Goal: Task Accomplishment & Management: Use online tool/utility

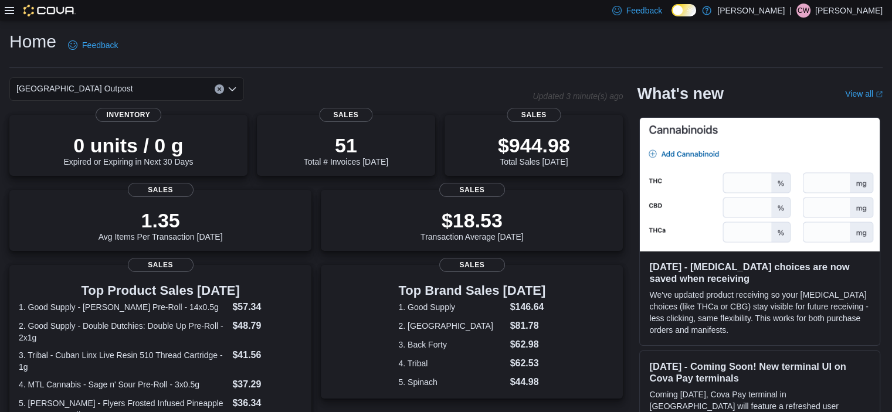
click at [7, 7] on icon at bounding box center [9, 10] width 9 height 7
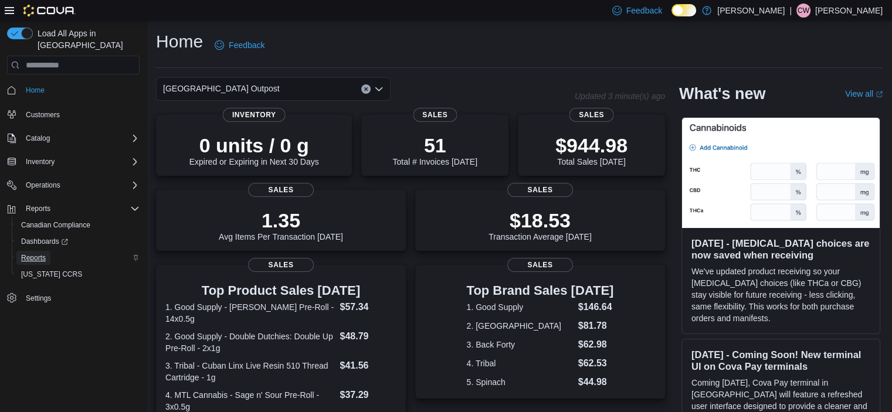
click at [40, 253] on span "Reports" at bounding box center [33, 257] width 25 height 9
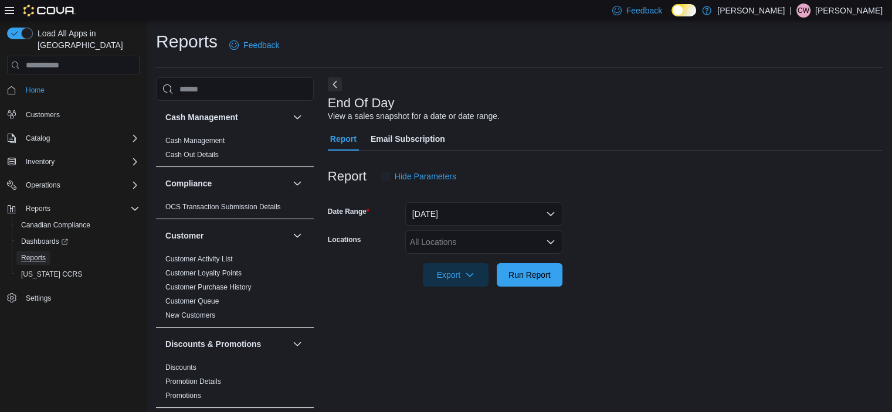
scroll to position [7, 0]
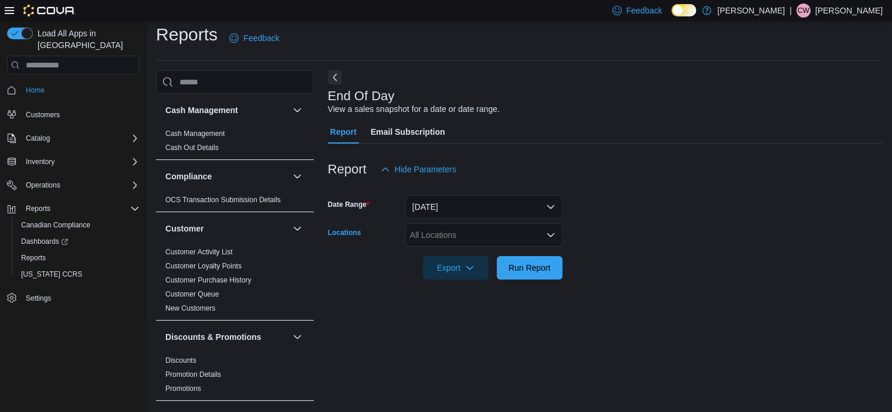
click at [428, 240] on div "All Locations" at bounding box center [483, 234] width 157 height 23
type input "**"
click at [447, 251] on span "[GEOGRAPHIC_DATA] Outpost" at bounding box center [488, 255] width 117 height 12
click at [630, 281] on div at bounding box center [605, 287] width 555 height 14
click at [547, 259] on span "Run Report" at bounding box center [530, 267] width 52 height 23
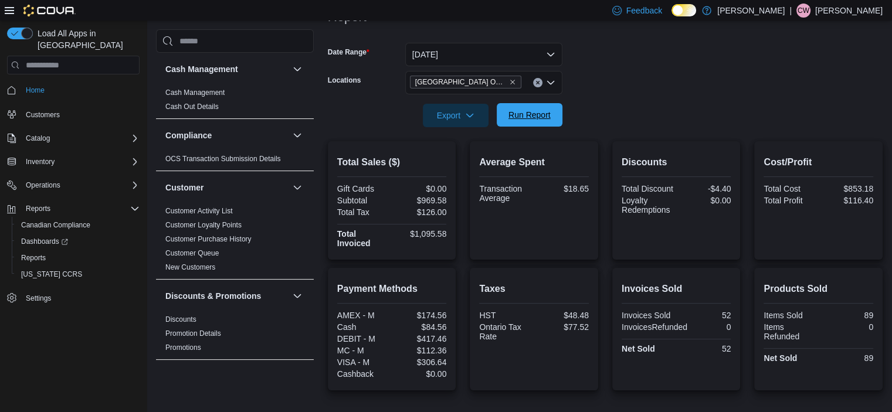
scroll to position [159, 0]
click at [26, 86] on span "Home" at bounding box center [35, 90] width 19 height 9
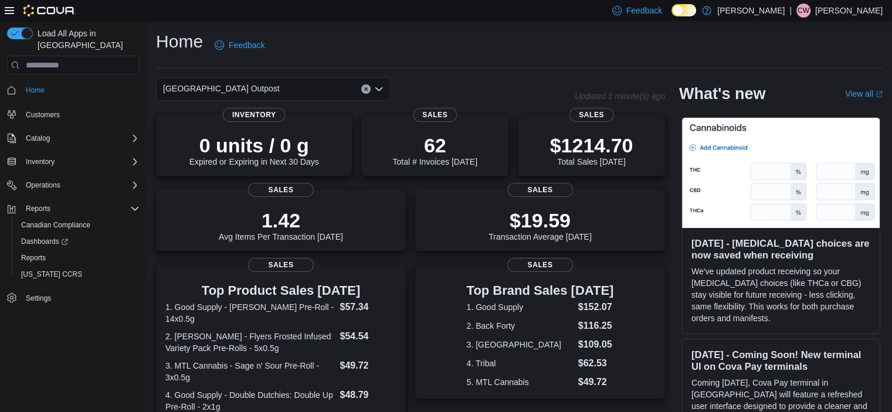
click at [6, 13] on icon at bounding box center [9, 10] width 9 height 7
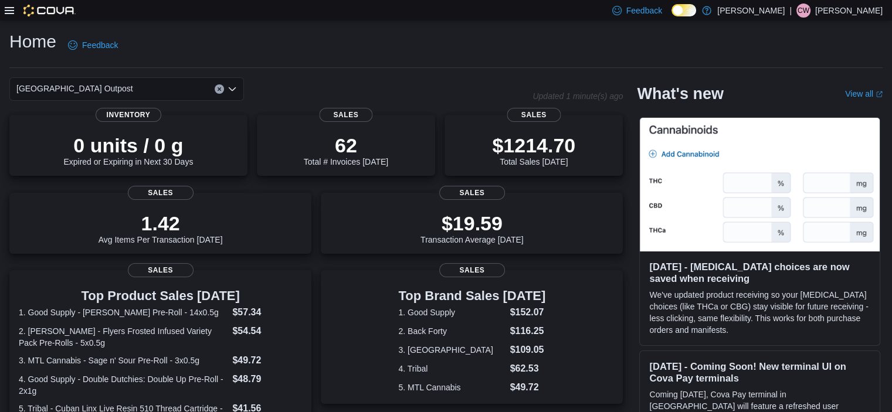
click at [9, 12] on icon at bounding box center [9, 10] width 9 height 9
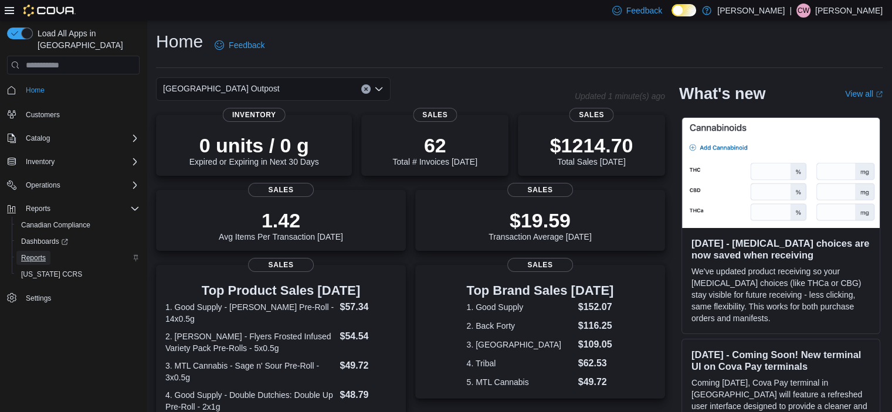
click at [38, 253] on span "Reports" at bounding box center [33, 257] width 25 height 9
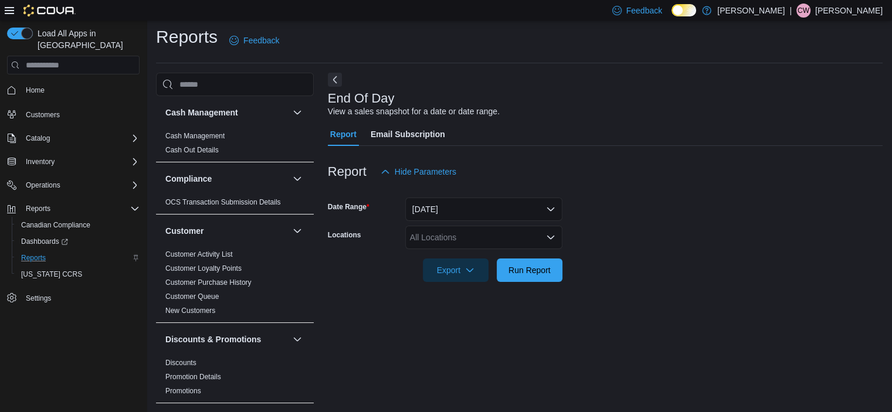
scroll to position [7, 0]
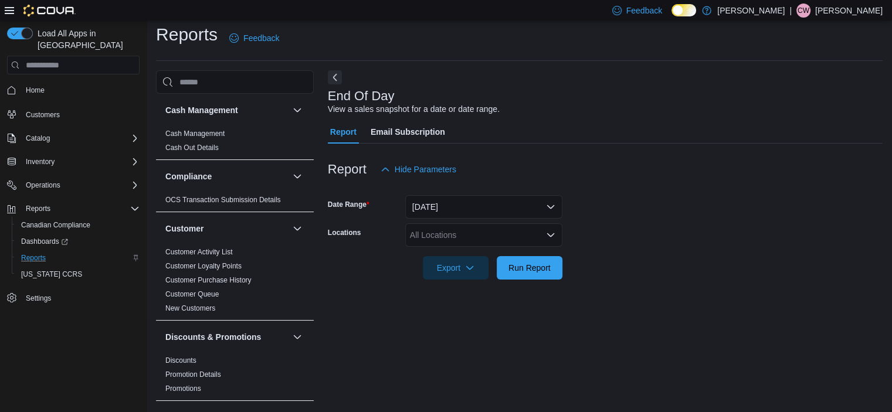
click at [426, 241] on div "All Locations" at bounding box center [483, 234] width 157 height 23
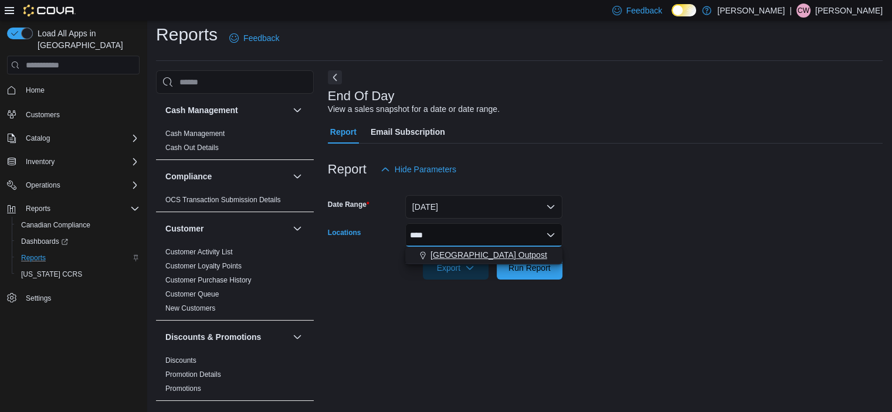
type input "****"
click at [450, 249] on span "[GEOGRAPHIC_DATA] Outpost" at bounding box center [488, 255] width 117 height 12
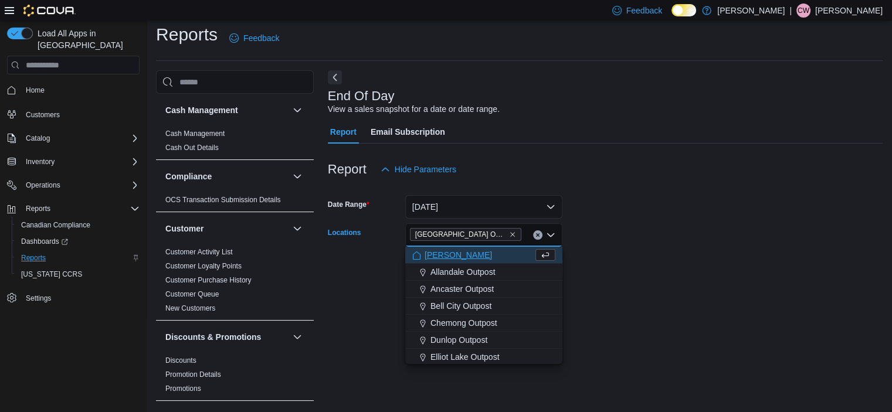
click at [584, 260] on form "Date Range [DATE] Locations [GEOGRAPHIC_DATA] Outpost Combo box. Selected. [GEO…" at bounding box center [605, 230] width 555 height 98
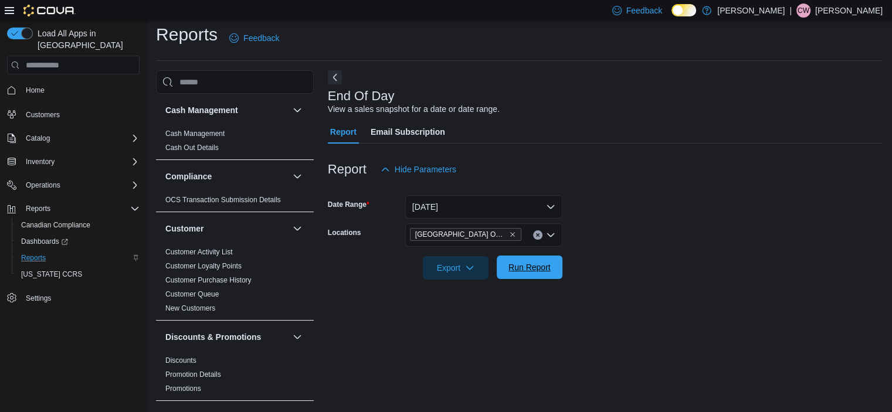
click at [552, 263] on span "Run Report" at bounding box center [530, 267] width 52 height 23
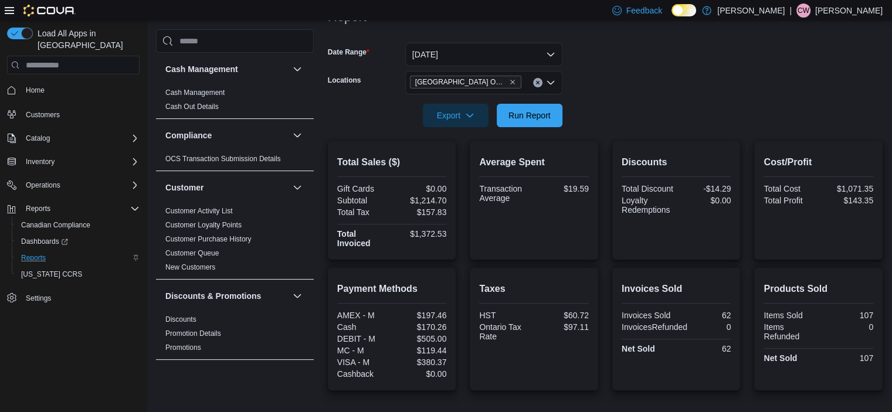
scroll to position [144, 0]
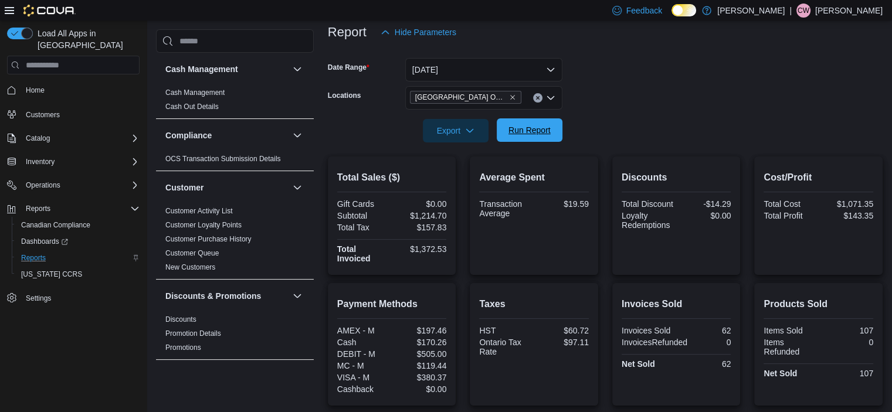
click at [531, 131] on span "Run Report" at bounding box center [529, 130] width 42 height 12
click at [546, 130] on span "Run Report" at bounding box center [529, 130] width 42 height 12
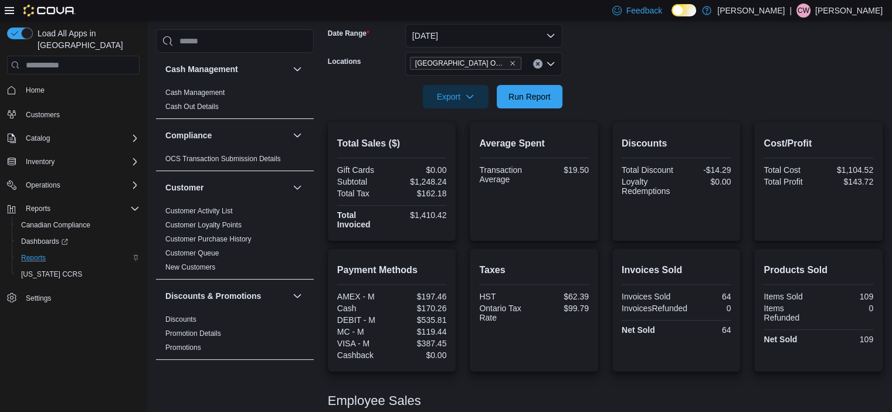
scroll to position [178, 0]
click at [525, 100] on span "Run Report" at bounding box center [529, 97] width 42 height 12
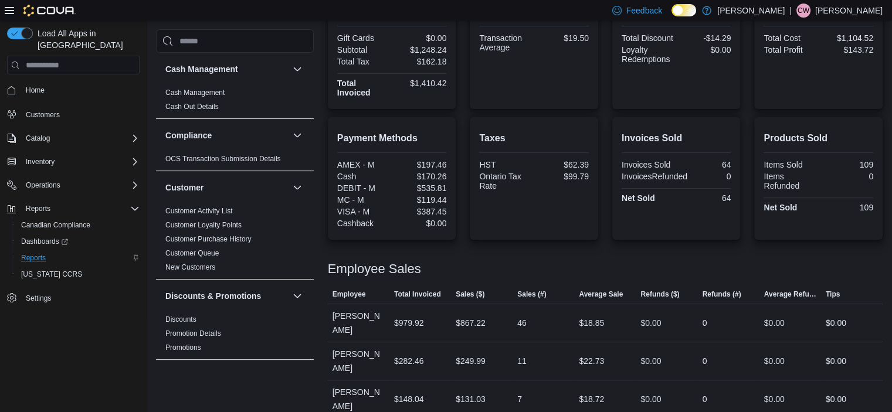
scroll to position [311, 0]
click at [32, 86] on span "Home" at bounding box center [35, 90] width 19 height 9
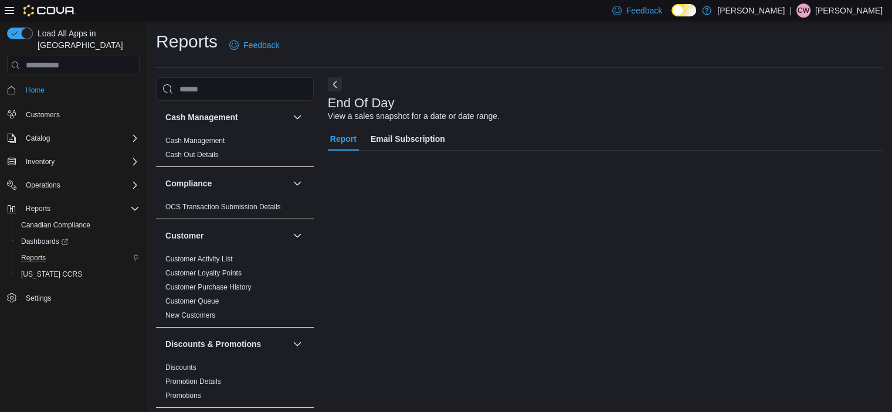
scroll to position [7, 0]
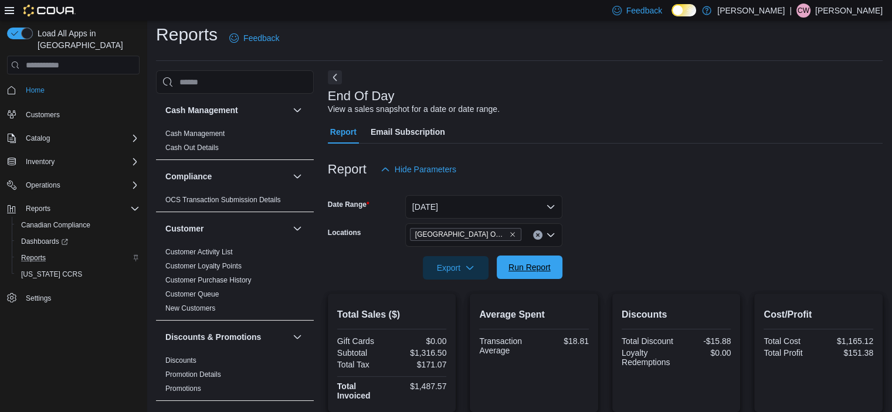
click at [538, 256] on span "Run Report" at bounding box center [530, 267] width 52 height 23
click at [528, 266] on span "Run Report" at bounding box center [529, 267] width 42 height 12
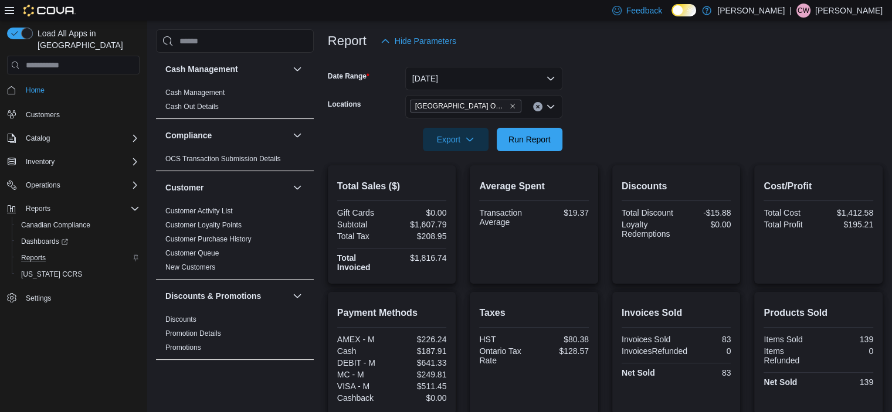
scroll to position [104, 0]
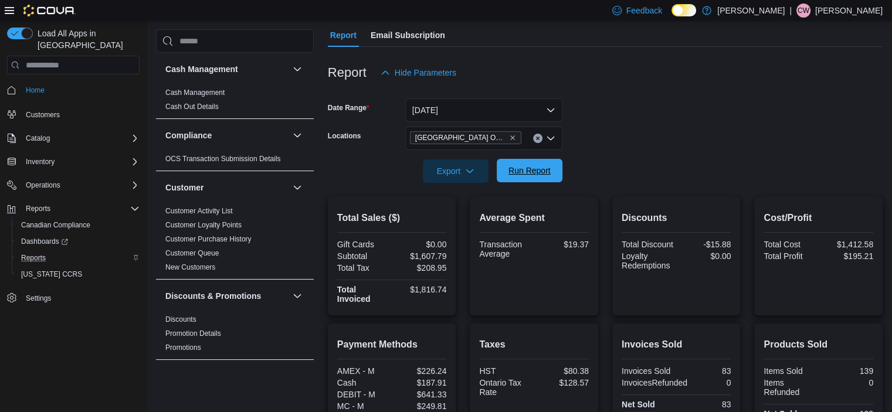
click at [528, 180] on span "Run Report" at bounding box center [530, 170] width 52 height 23
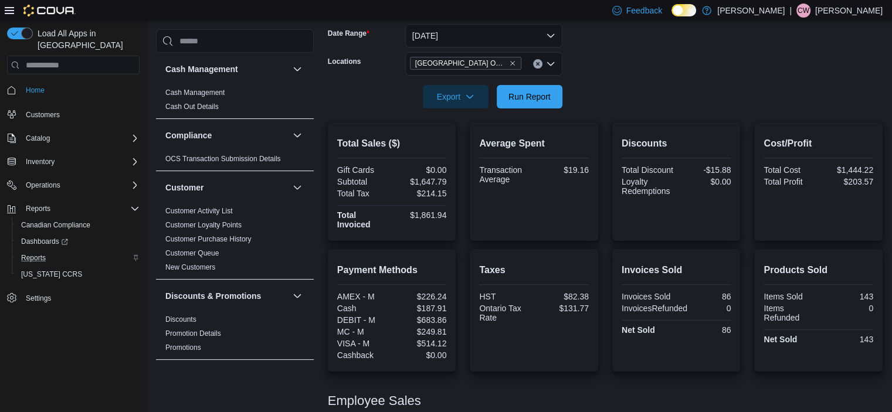
scroll to position [183, 0]
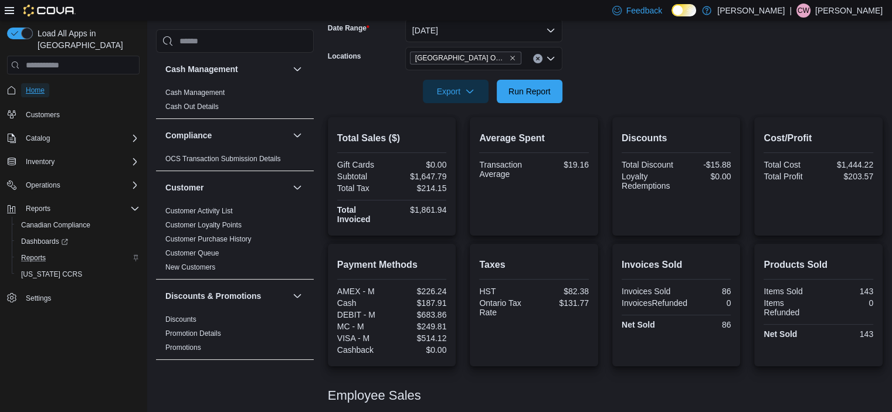
click at [32, 83] on span "Home" at bounding box center [35, 90] width 19 height 14
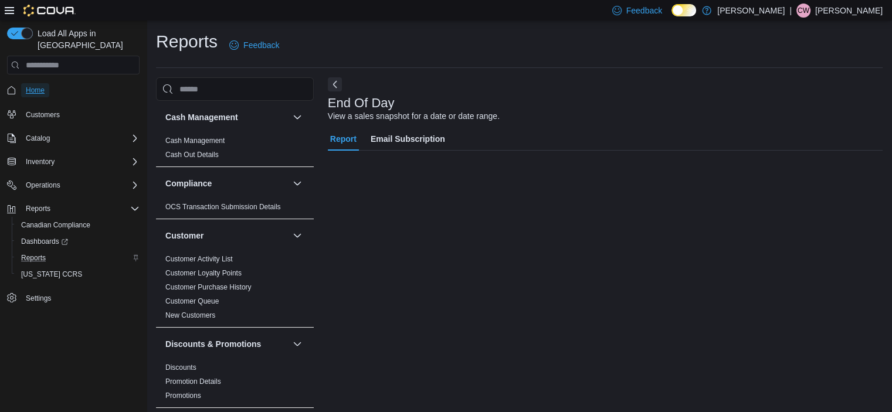
scroll to position [7, 0]
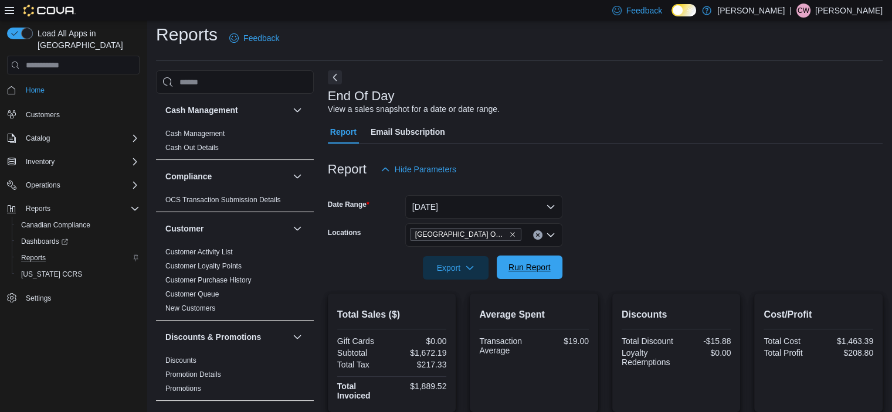
click at [526, 277] on span "Run Report" at bounding box center [530, 267] width 52 height 23
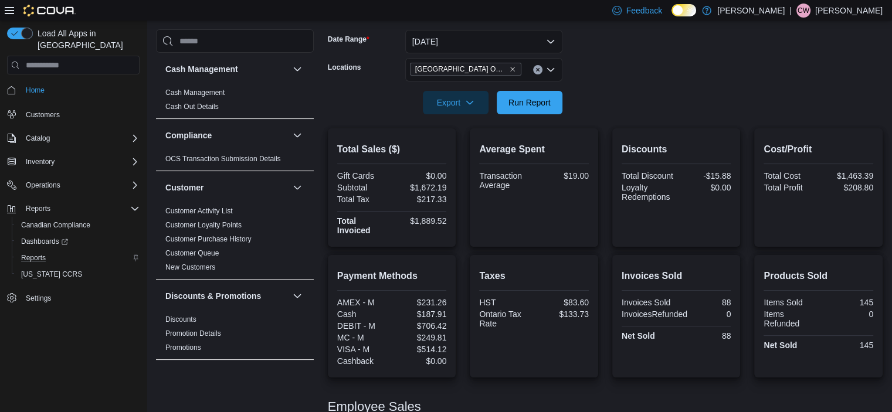
scroll to position [168, 0]
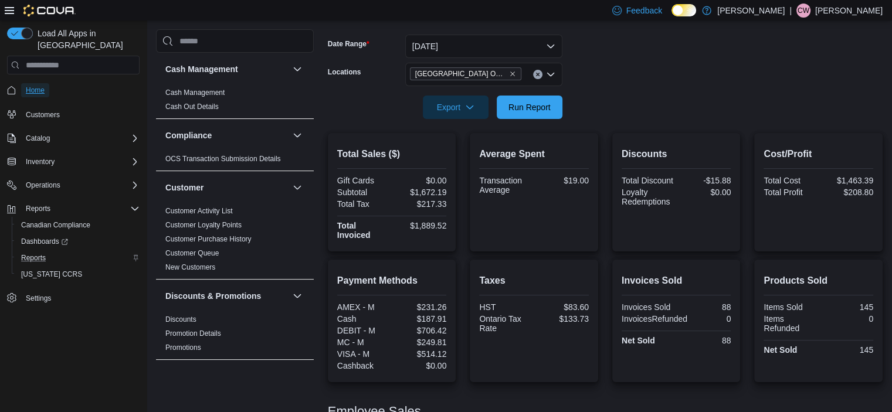
click at [37, 86] on span "Home" at bounding box center [35, 90] width 19 height 9
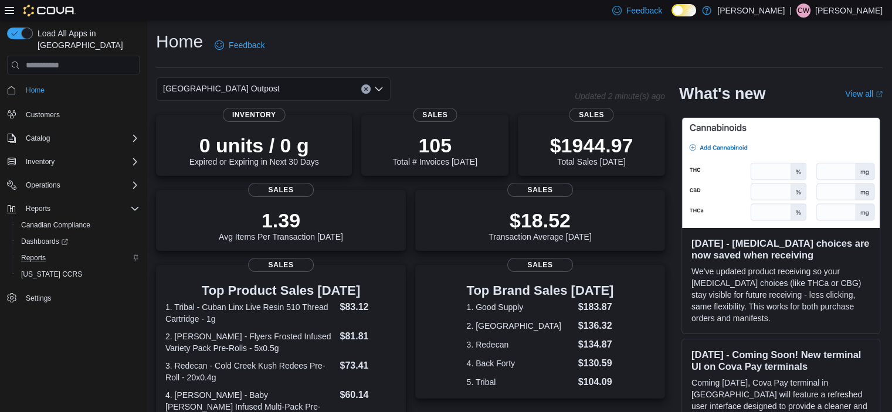
click at [488, 23] on div "Home Feedback [GEOGRAPHIC_DATA] Outpost Updated 2 minute(s) ago 0 units / 0 g E…" at bounding box center [519, 372] width 745 height 703
click at [45, 253] on span "Reports" at bounding box center [33, 257] width 25 height 9
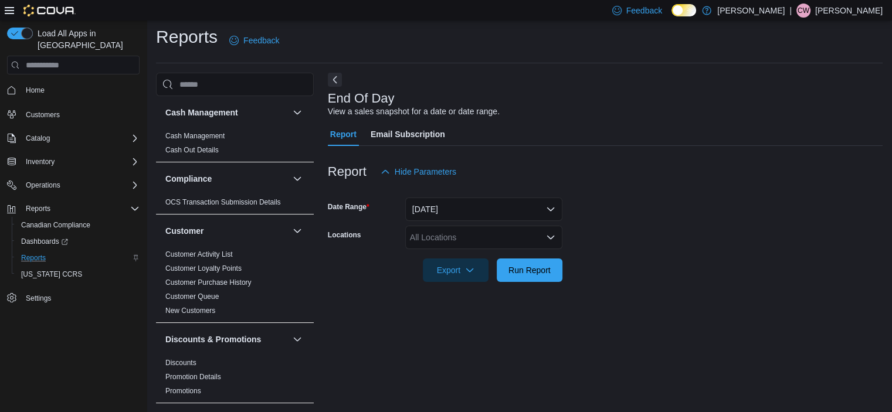
scroll to position [7, 0]
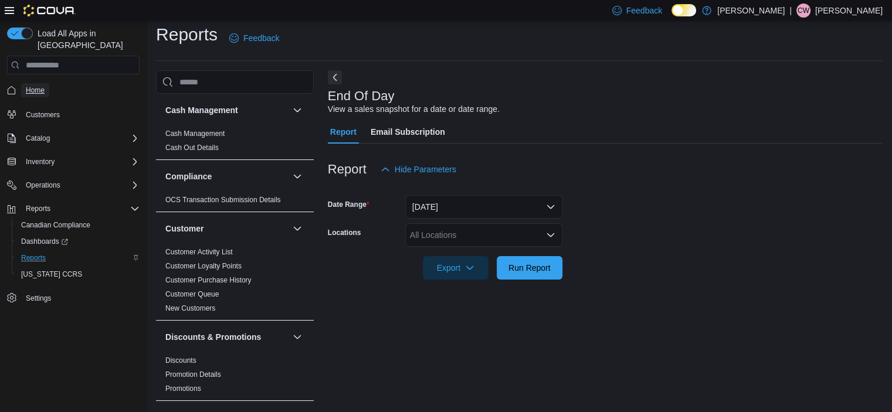
click at [38, 86] on span "Home" at bounding box center [35, 90] width 19 height 9
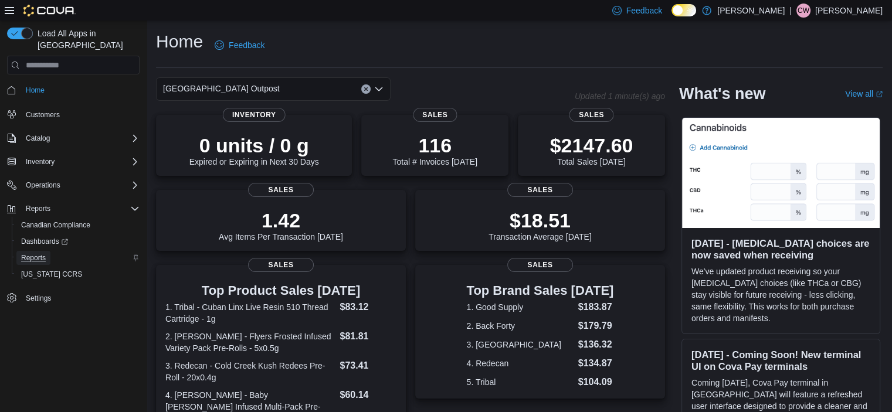
click at [37, 253] on span "Reports" at bounding box center [33, 257] width 25 height 9
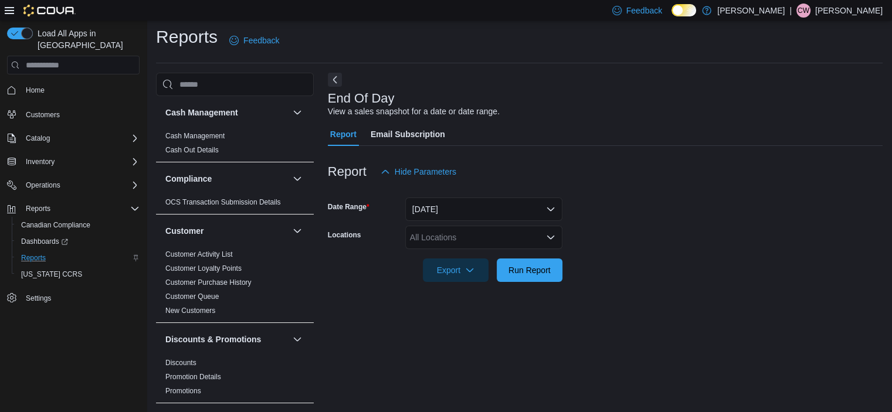
scroll to position [7, 0]
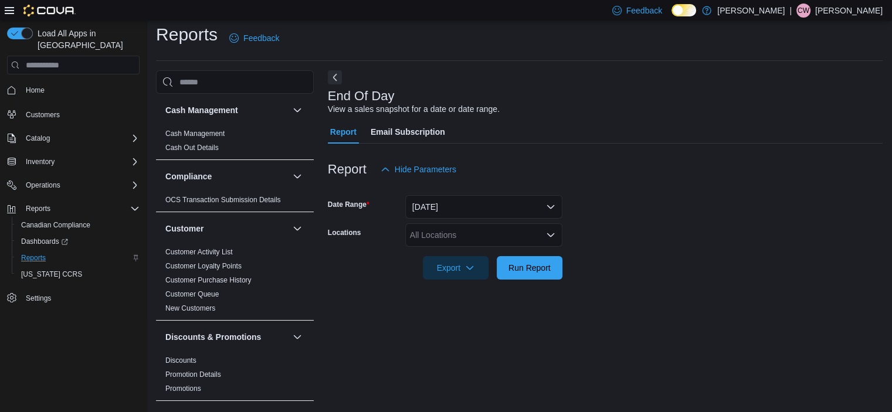
click at [460, 240] on div "All Locations" at bounding box center [483, 234] width 157 height 23
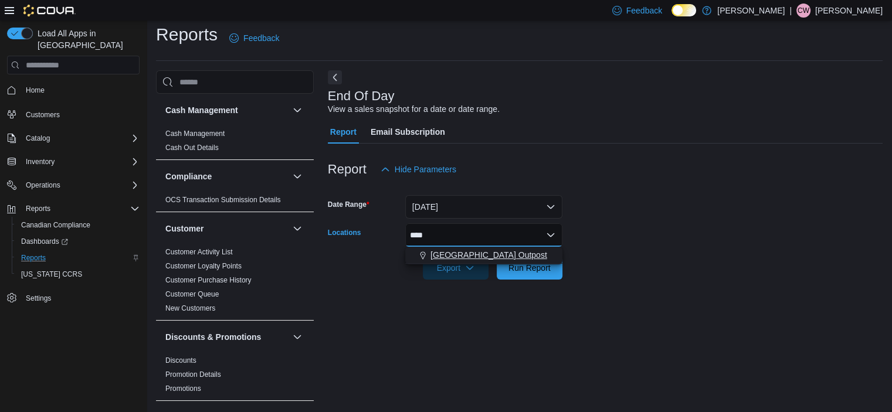
type input "****"
click at [466, 254] on span "[GEOGRAPHIC_DATA] Outpost" at bounding box center [488, 255] width 117 height 12
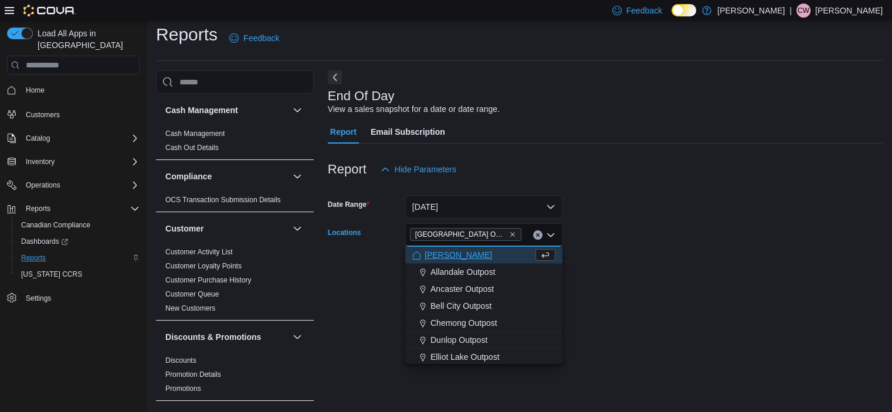
click at [635, 270] on form "Date Range [DATE] Locations [GEOGRAPHIC_DATA] Outpost Combo box. Selected. [GEO…" at bounding box center [605, 230] width 555 height 98
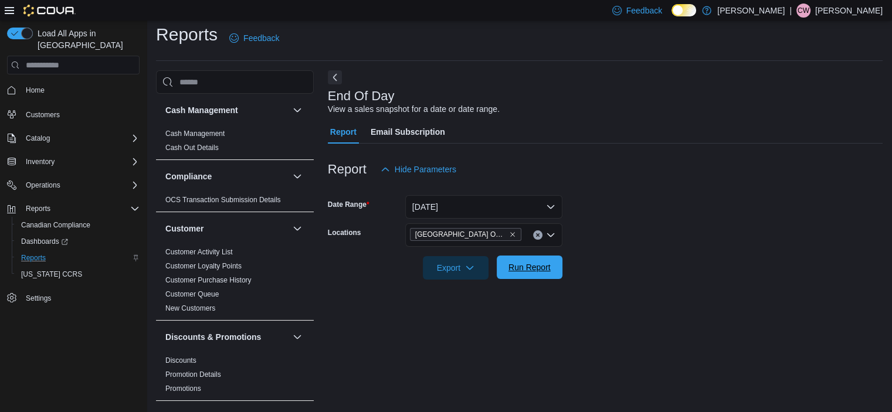
click at [535, 278] on span "Run Report" at bounding box center [530, 267] width 52 height 23
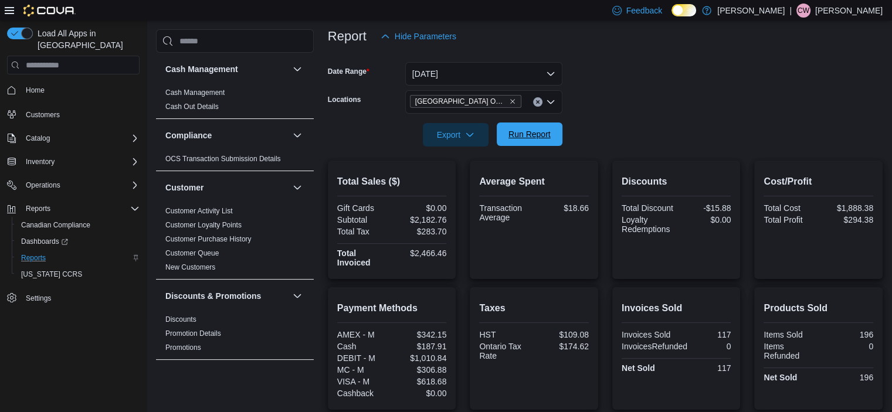
scroll to position [132, 0]
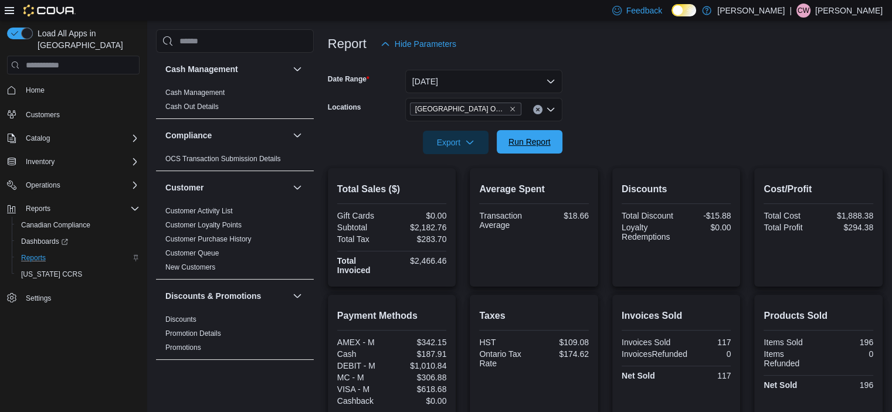
click at [543, 138] on span "Run Report" at bounding box center [529, 142] width 42 height 12
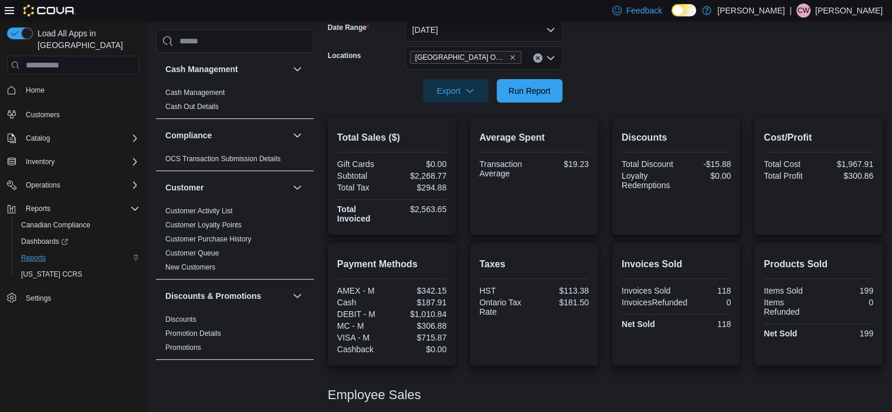
scroll to position [182, 0]
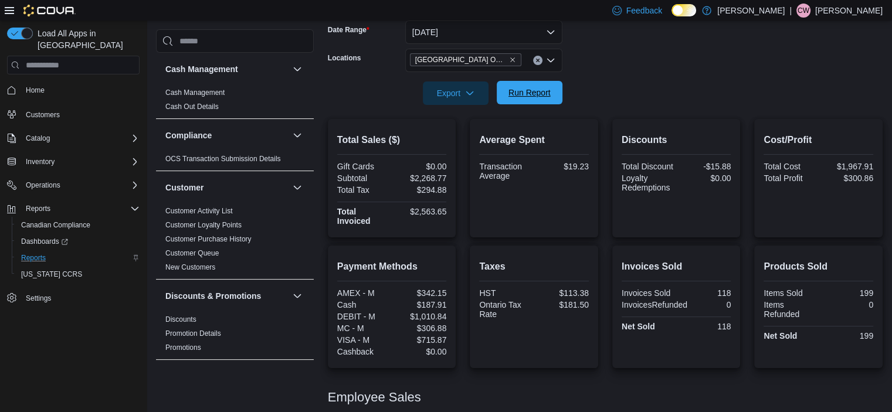
click at [550, 81] on div "Export Run Report" at bounding box center [445, 92] width 234 height 23
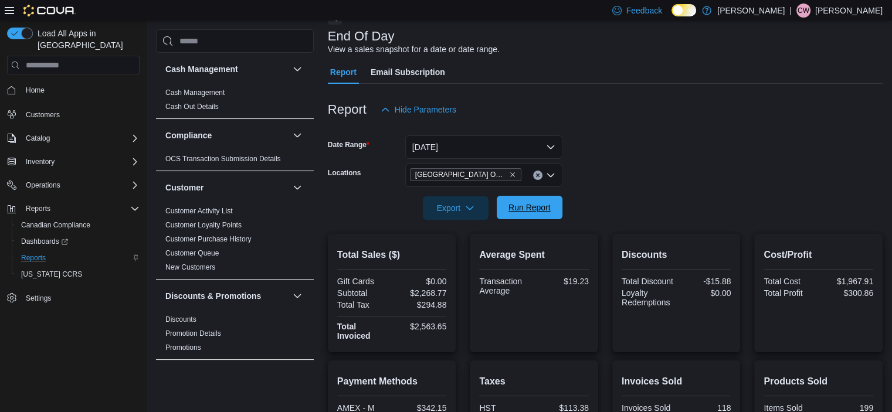
click at [535, 210] on span "Run Report" at bounding box center [529, 208] width 42 height 12
click at [535, 213] on span "Run Report" at bounding box center [530, 207] width 52 height 23
click at [528, 196] on span "Run Report" at bounding box center [530, 207] width 52 height 23
click at [523, 203] on span "Run Report" at bounding box center [529, 208] width 42 height 12
click at [36, 86] on span "Home" at bounding box center [35, 90] width 19 height 9
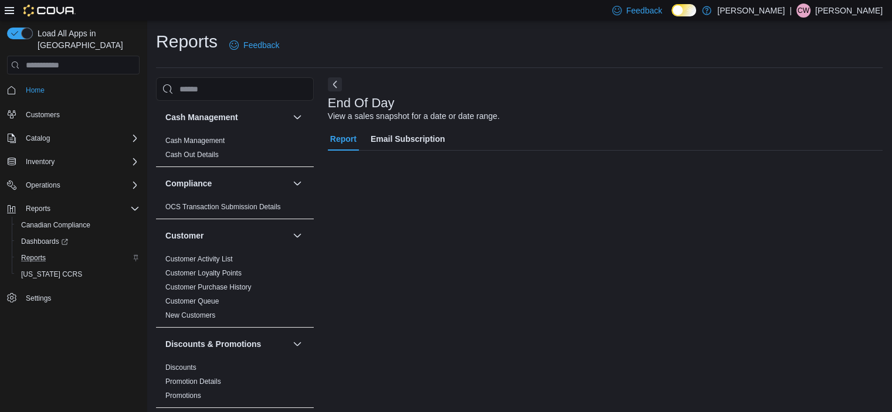
scroll to position [7, 0]
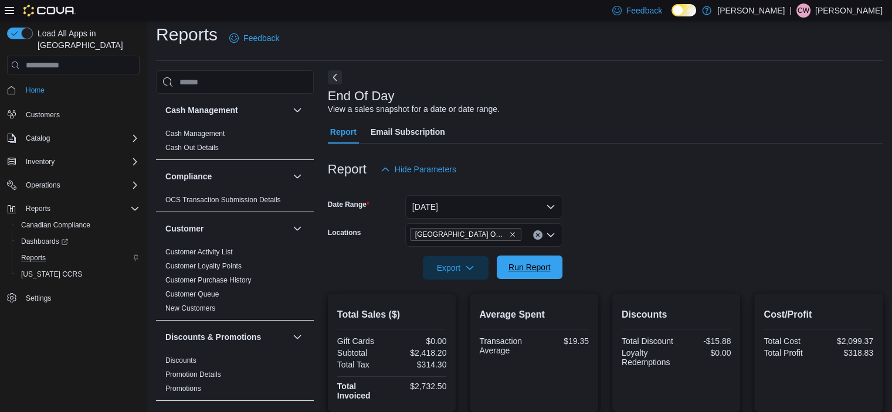
click at [539, 274] on span "Run Report" at bounding box center [530, 267] width 52 height 23
click at [511, 269] on span "Run Report" at bounding box center [529, 267] width 42 height 12
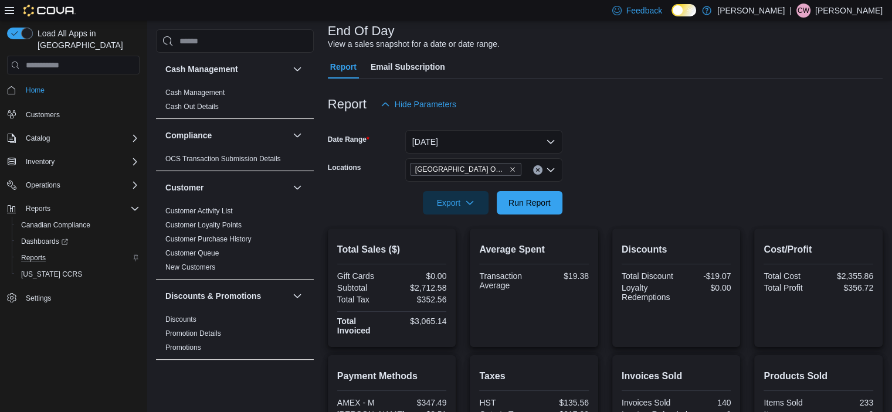
scroll to position [79, 0]
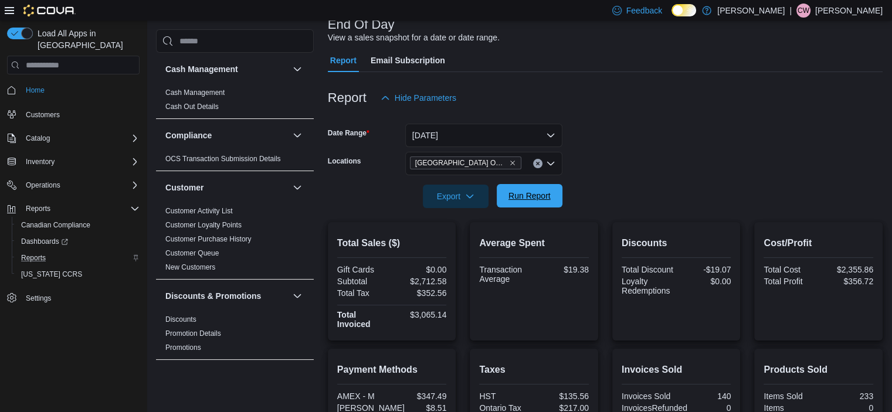
click at [521, 192] on span "Run Report" at bounding box center [529, 196] width 42 height 12
click at [26, 86] on span "Home" at bounding box center [35, 90] width 19 height 9
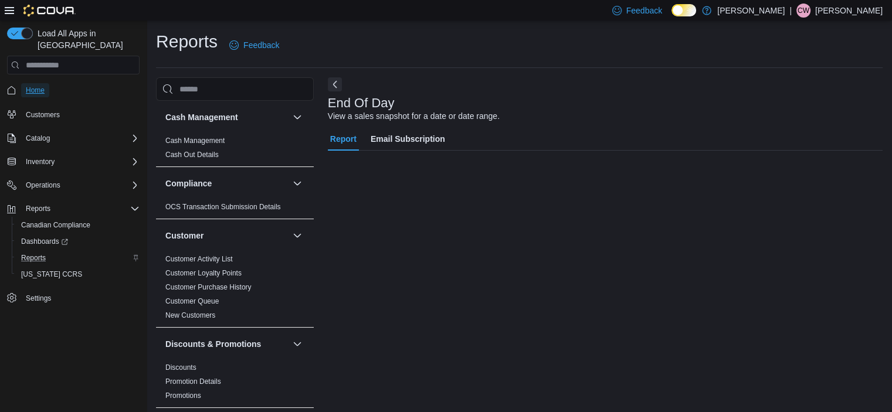
scroll to position [7, 0]
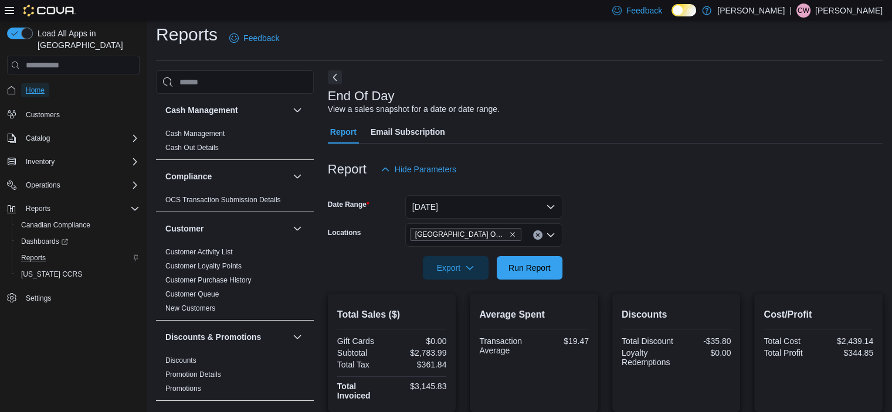
click at [40, 86] on span "Home" at bounding box center [35, 90] width 19 height 9
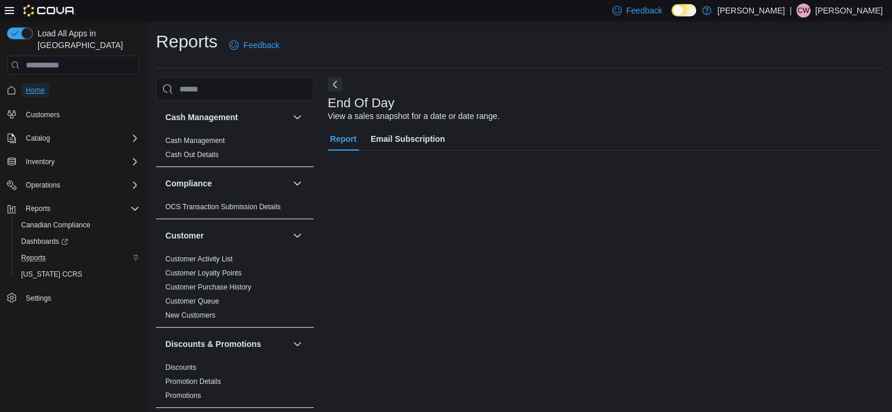
scroll to position [7, 0]
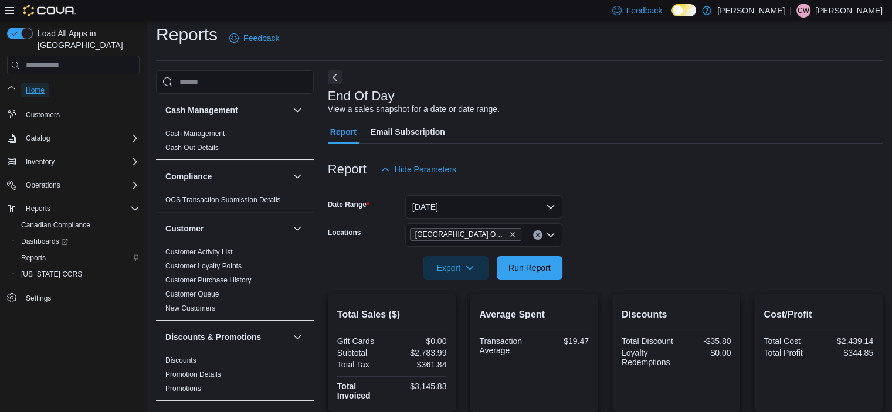
click at [35, 86] on span "Home" at bounding box center [35, 90] width 19 height 9
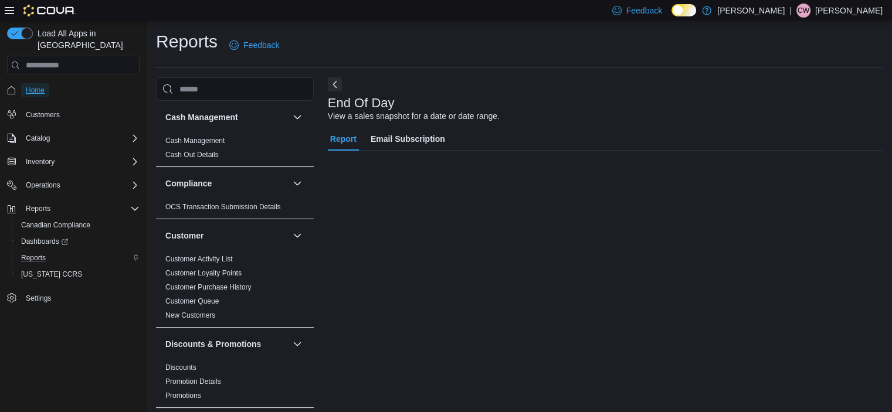
scroll to position [7, 0]
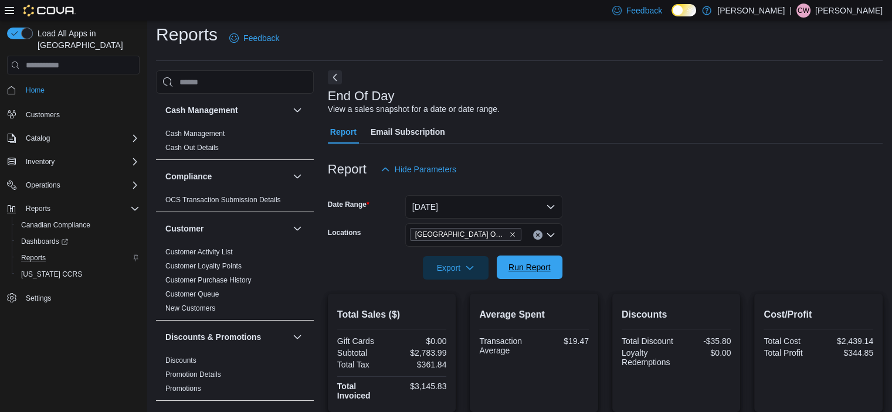
click at [518, 257] on span "Run Report" at bounding box center [530, 267] width 52 height 23
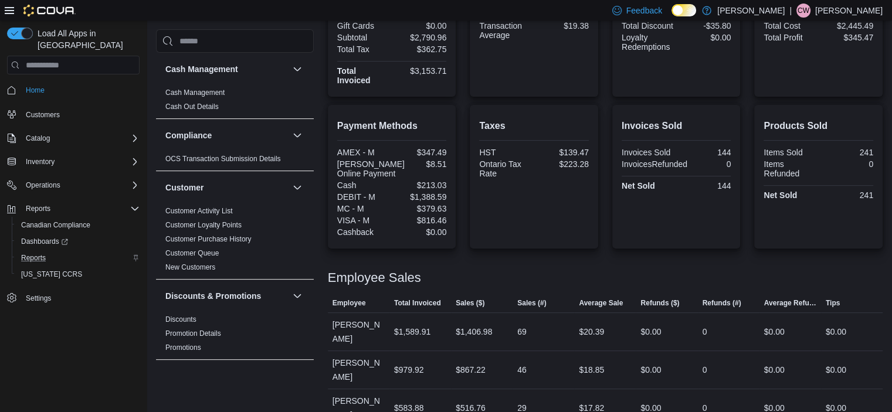
scroll to position [332, 0]
